Goal: Navigation & Orientation: Find specific page/section

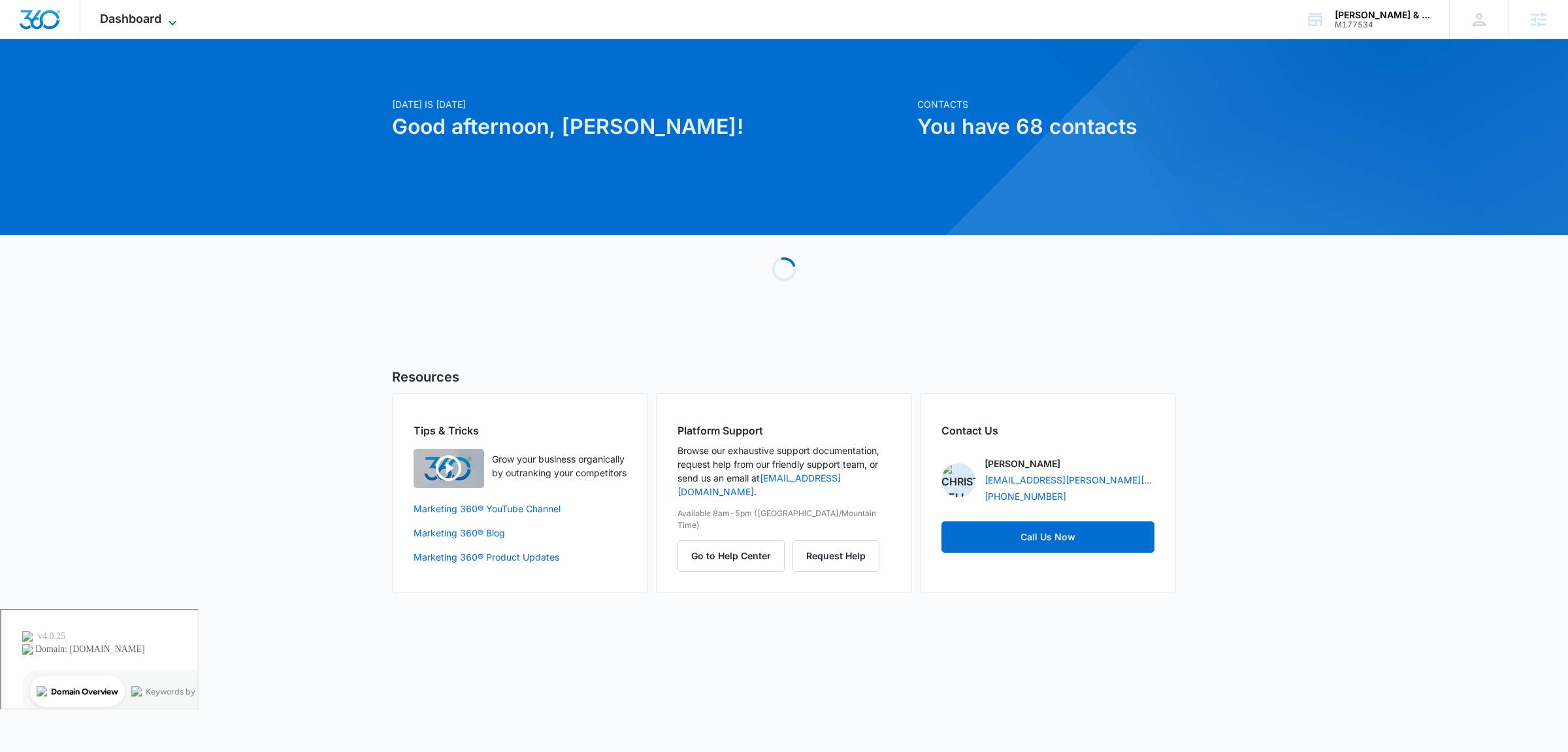
click at [126, 17] on span "Dashboard" at bounding box center [130, 18] width 61 height 14
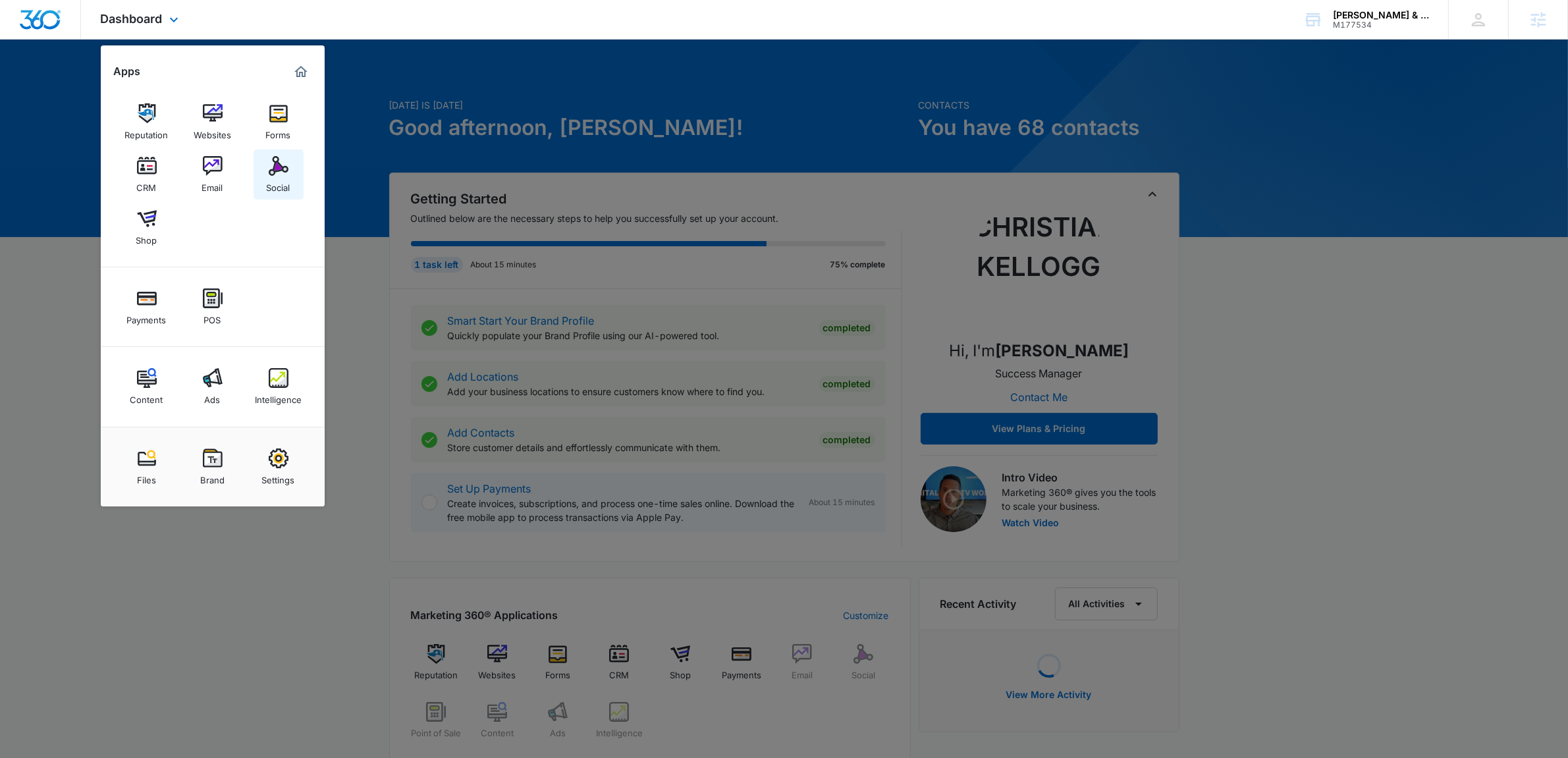
click at [278, 172] on img at bounding box center [279, 166] width 20 height 20
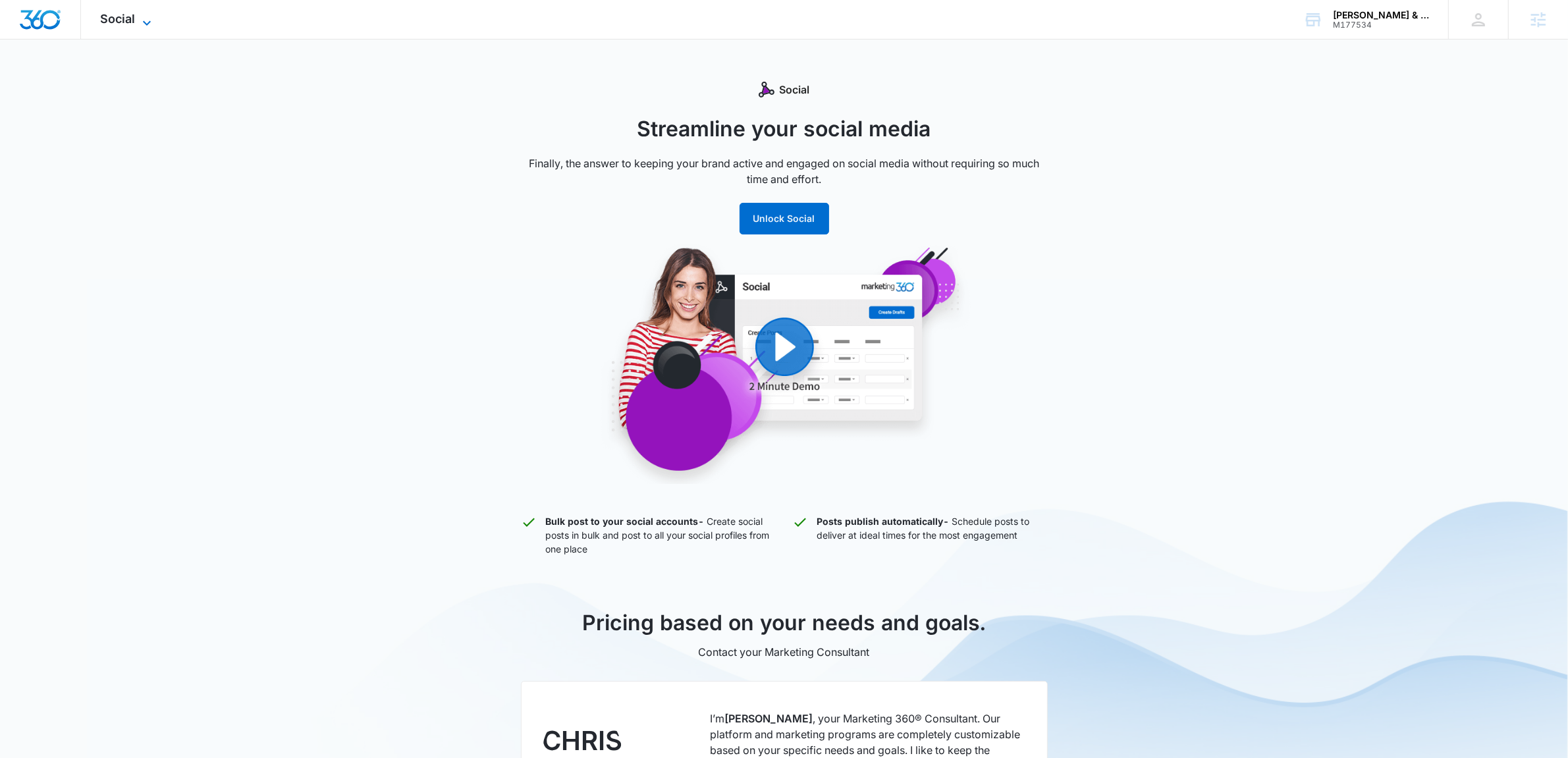
click at [126, 14] on span "Social" at bounding box center [118, 19] width 35 height 14
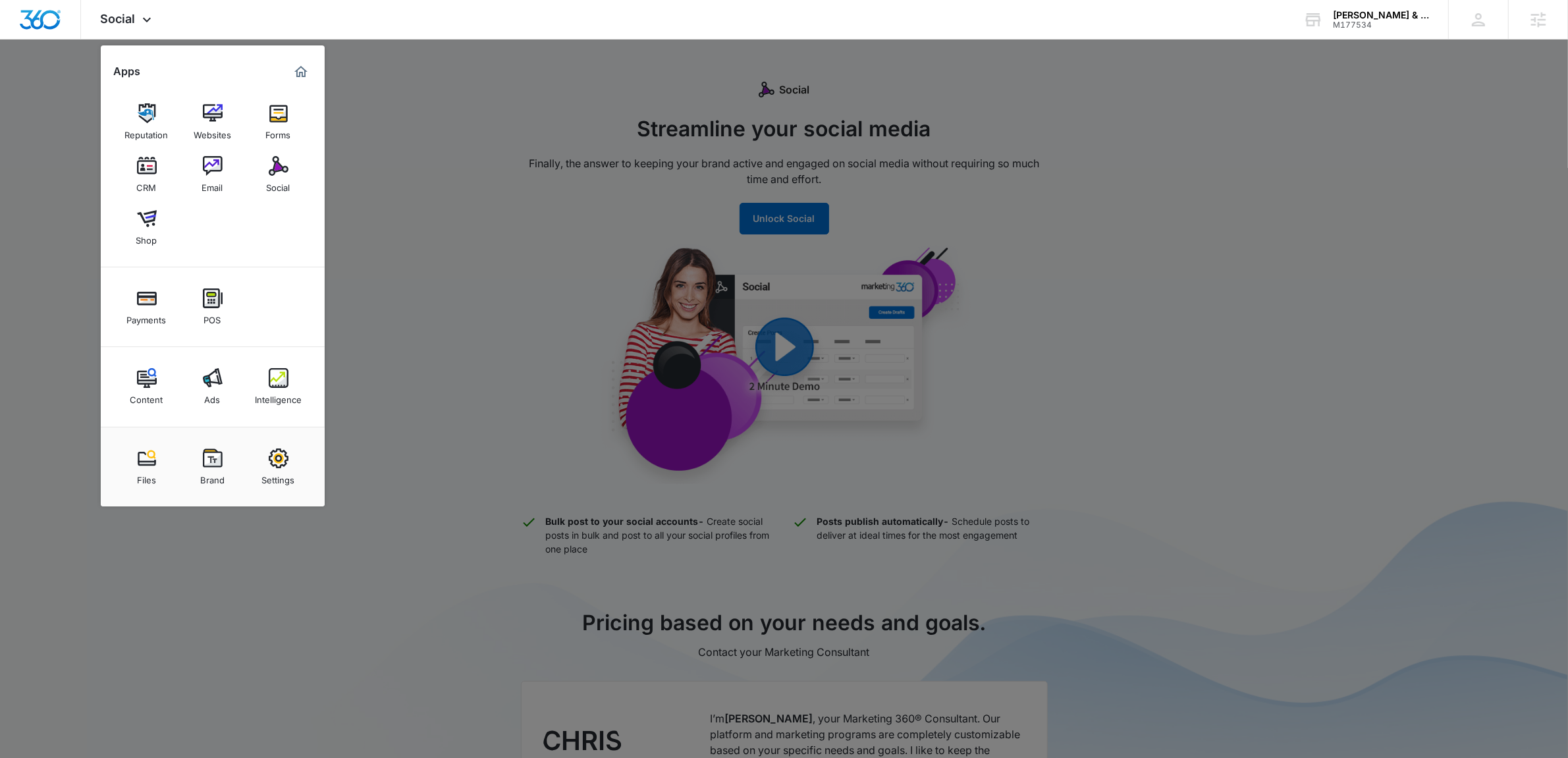
click at [784, 144] on div at bounding box center [784, 379] width 1568 height 758
